Goal: Navigation & Orientation: Find specific page/section

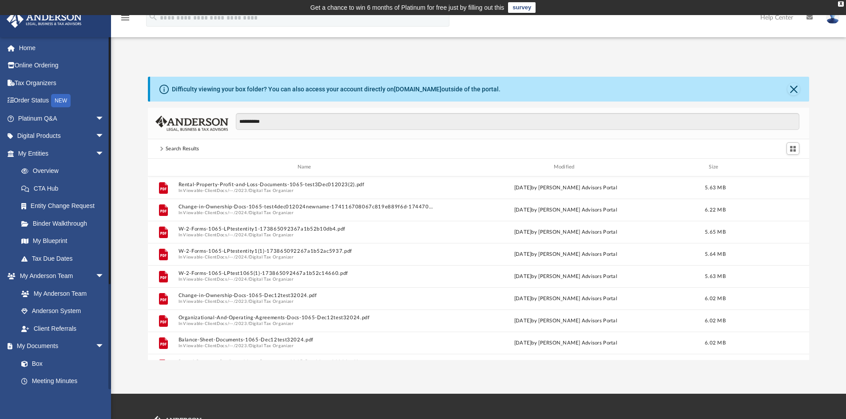
scroll to position [195, 654]
click at [33, 44] on link "Home" at bounding box center [61, 48] width 111 height 18
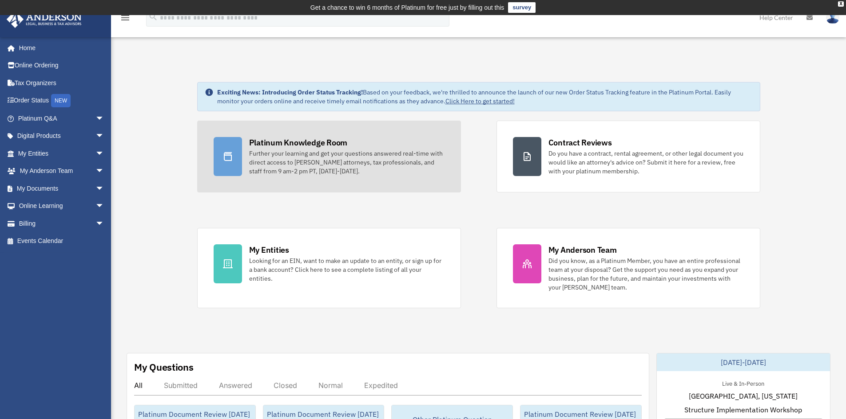
click at [257, 134] on link "Platinum Knowledge Room Further your learning and get your questions answered r…" at bounding box center [329, 157] width 264 height 72
